Goal: Information Seeking & Learning: Learn about a topic

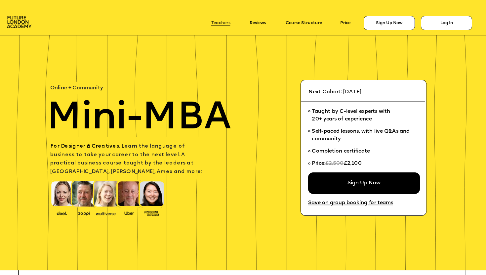
click at [225, 22] on link "Teachers" at bounding box center [220, 22] width 19 height 5
click at [226, 24] on link "Teachers" at bounding box center [220, 22] width 19 height 5
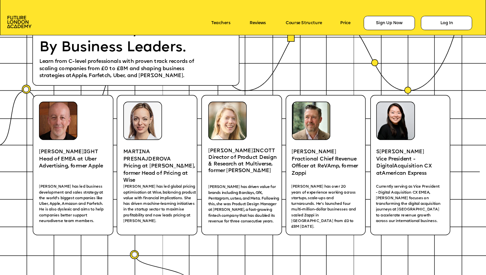
scroll to position [989, 0]
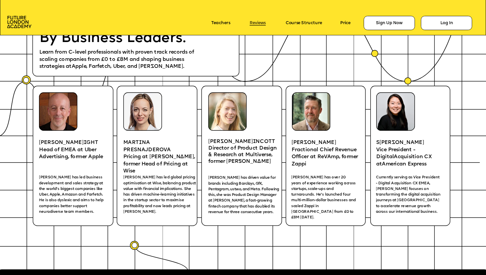
click at [256, 22] on link "Reviews" at bounding box center [258, 22] width 16 height 5
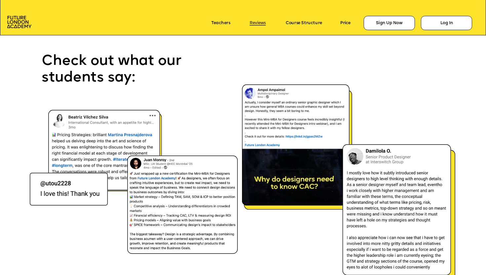
scroll to position [3416, 0]
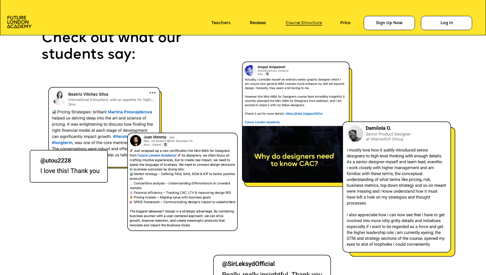
click at [300, 21] on link "Course Structure" at bounding box center [304, 22] width 37 height 5
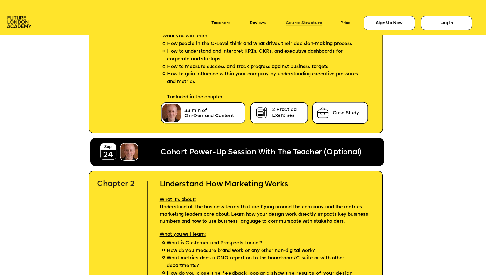
scroll to position [1526, 0]
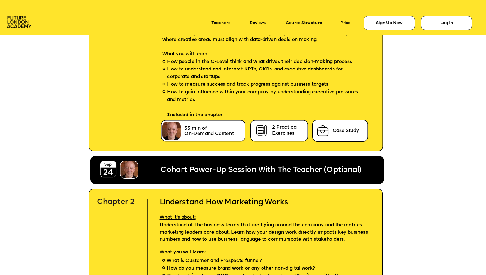
click at [231, 21] on p "Teachers" at bounding box center [226, 23] width 31 height 9
click at [250, 21] on link "Reviews" at bounding box center [258, 22] width 16 height 5
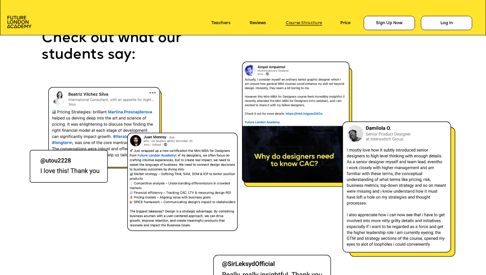
click at [300, 25] on link "Course Structure" at bounding box center [304, 22] width 37 height 5
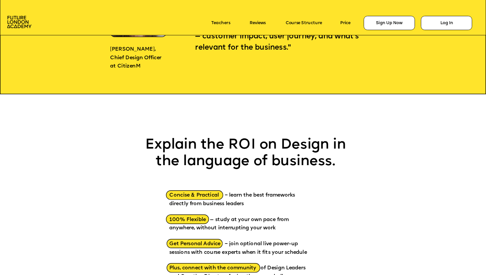
scroll to position [784, 0]
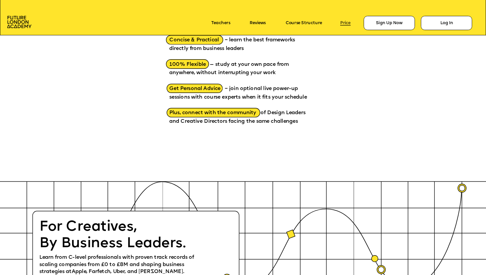
click at [343, 24] on link "Price" at bounding box center [345, 22] width 11 height 5
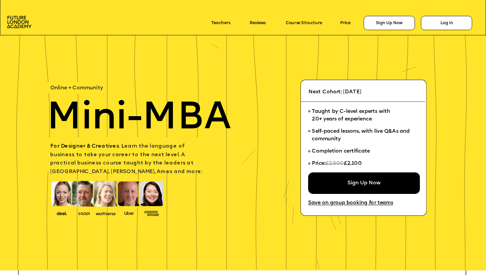
scroll to position [88, 0]
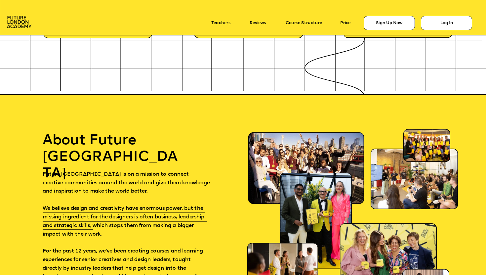
scroll to position [3408, 0]
